Goal: Task Accomplishment & Management: Complete application form

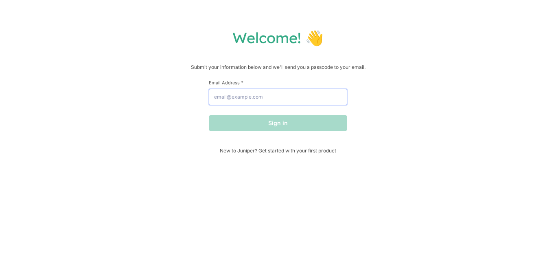
click at [322, 99] on input "Email Address *" at bounding box center [278, 97] width 138 height 16
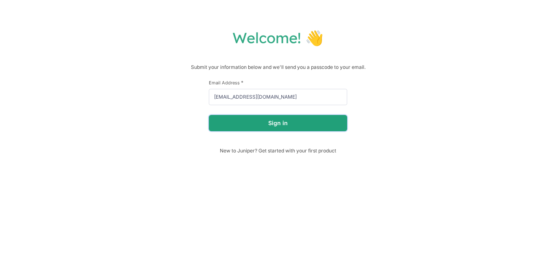
click at [317, 127] on button "Sign in" at bounding box center [278, 123] width 138 height 16
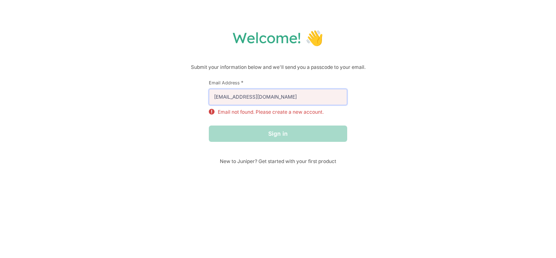
click at [285, 96] on input "[EMAIL_ADDRESS][DOMAIN_NAME]" at bounding box center [278, 97] width 138 height 16
click at [272, 98] on input "[EMAIL_ADDRESS][DOMAIN_NAME]" at bounding box center [278, 97] width 138 height 16
click at [293, 97] on input "[EMAIL_ADDRESS][DOMAIN_NAME]" at bounding box center [278, 97] width 138 height 16
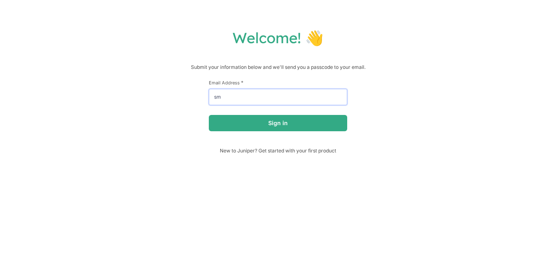
type input "s"
type input "[EMAIL_ADDRESS][DOMAIN_NAME]"
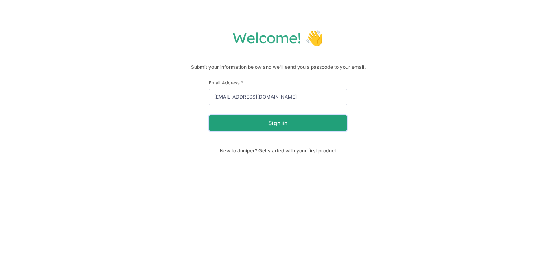
click at [296, 126] on button "Sign in" at bounding box center [278, 123] width 138 height 16
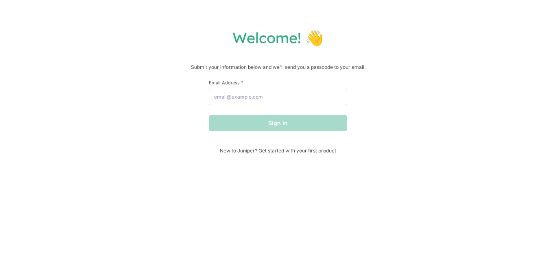
click at [316, 148] on span "New to Juniper? Get started with your first product" at bounding box center [278, 150] width 138 height 6
click at [297, 93] on input "Email Address *" at bounding box center [278, 97] width 138 height 16
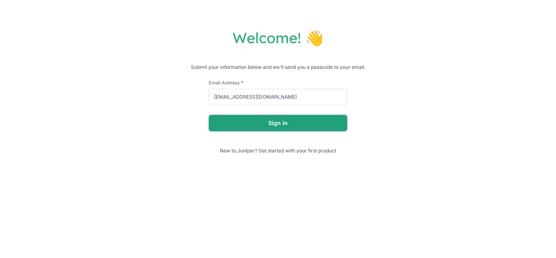
click at [307, 124] on button "Sign in" at bounding box center [278, 123] width 138 height 16
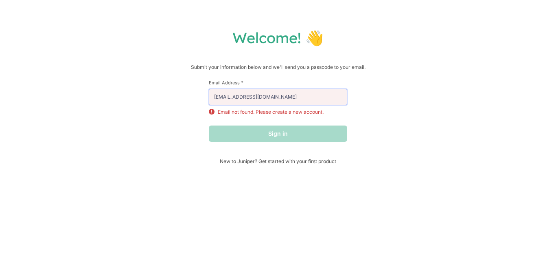
click at [300, 94] on input "[EMAIL_ADDRESS][DOMAIN_NAME]" at bounding box center [278, 97] width 138 height 16
click at [319, 131] on div "Sign in" at bounding box center [278, 133] width 138 height 16
click at [320, 99] on input "[EMAIL_ADDRESS][DOMAIN_NAME]" at bounding box center [278, 97] width 138 height 16
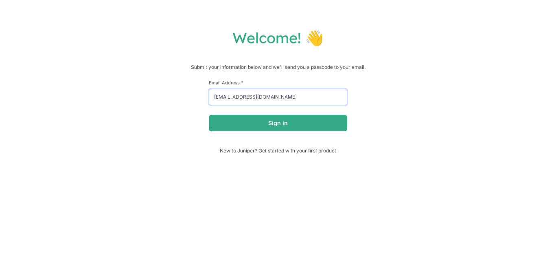
type input "[EMAIL_ADDRESS][DOMAIN_NAME]"
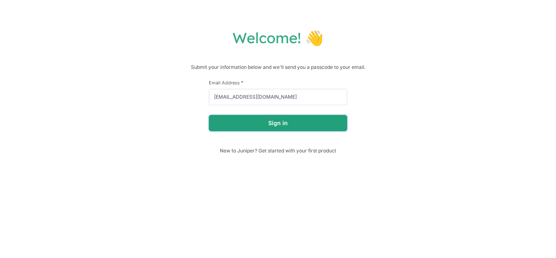
click at [321, 127] on button "Sign in" at bounding box center [278, 123] width 138 height 16
